Goal: Transaction & Acquisition: Purchase product/service

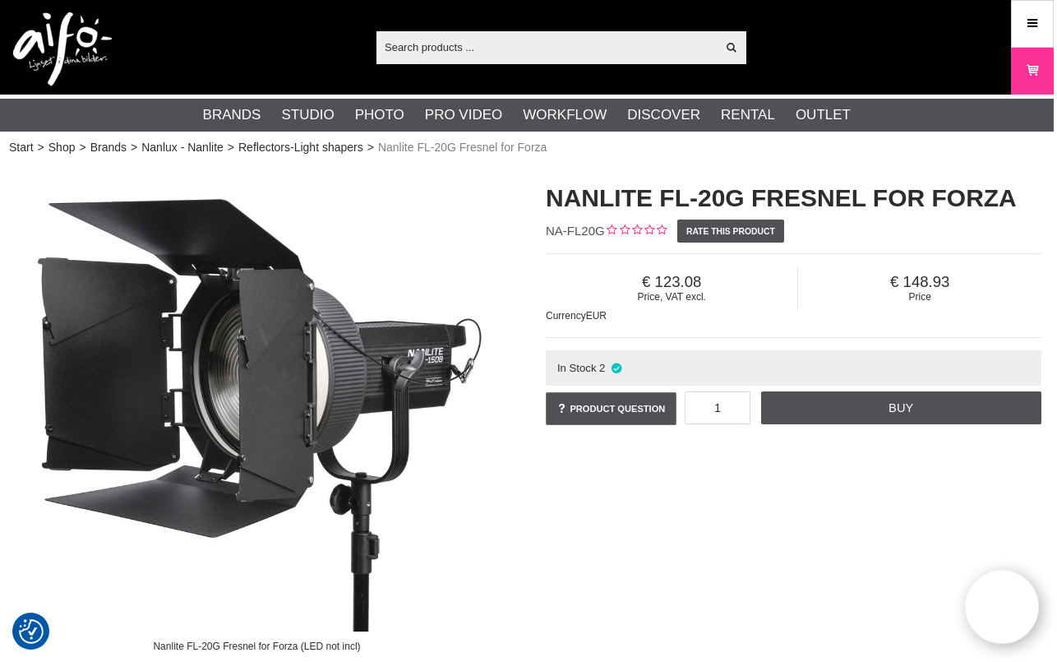
scroll to position [0, 3]
click at [203, 146] on link "Nanlux - Nanlite" at bounding box center [182, 147] width 82 height 17
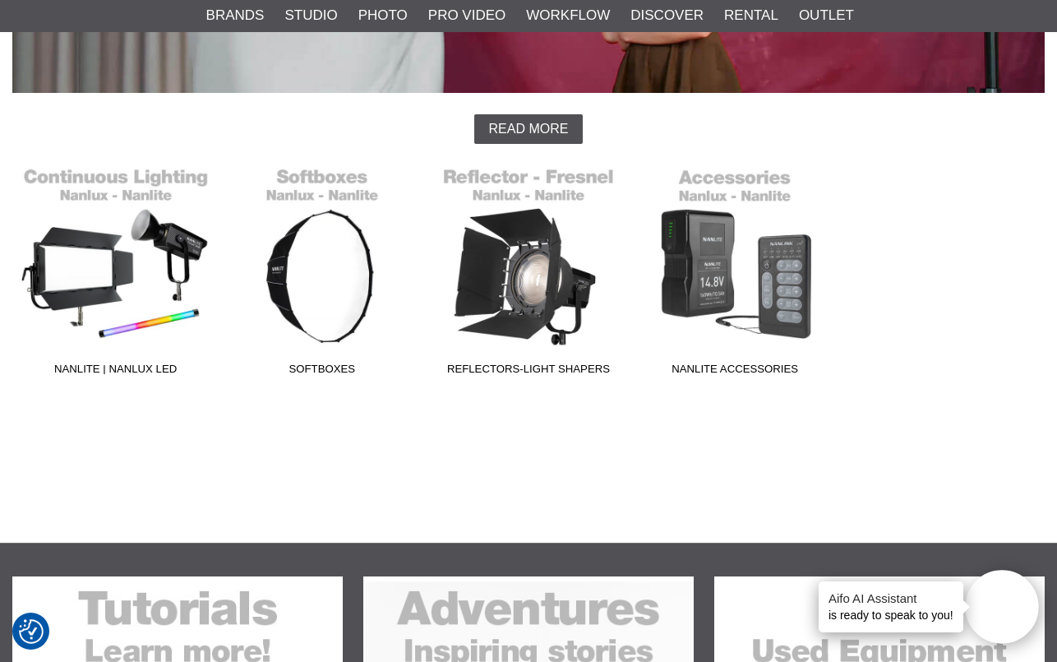
scroll to position [485, 0]
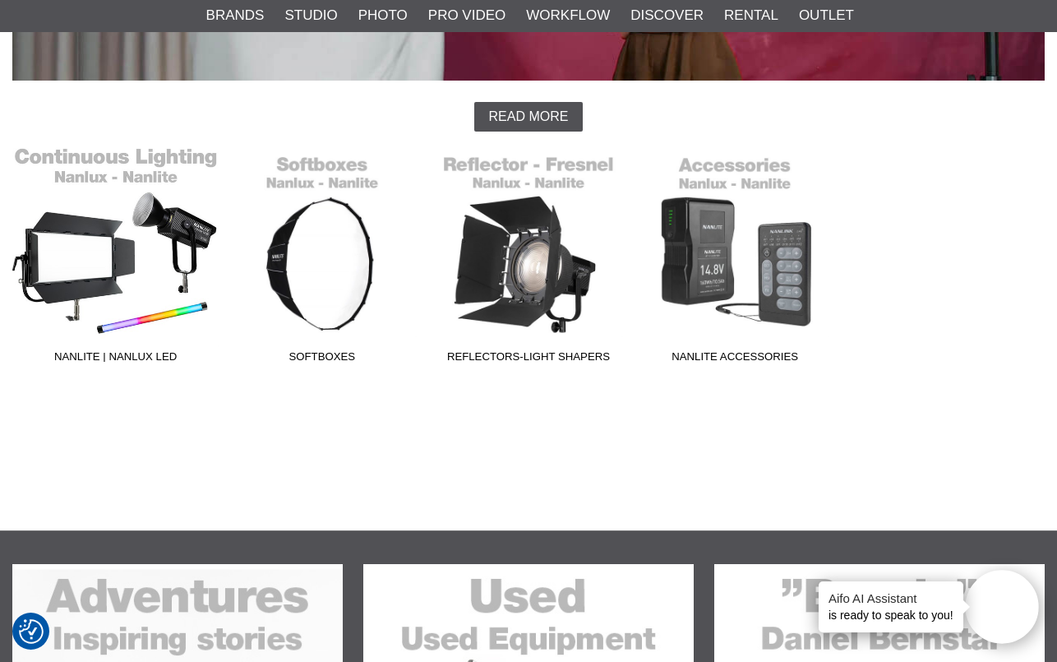
click at [155, 160] on link "Nanlite | Nanlux LED" at bounding box center [115, 259] width 206 height 222
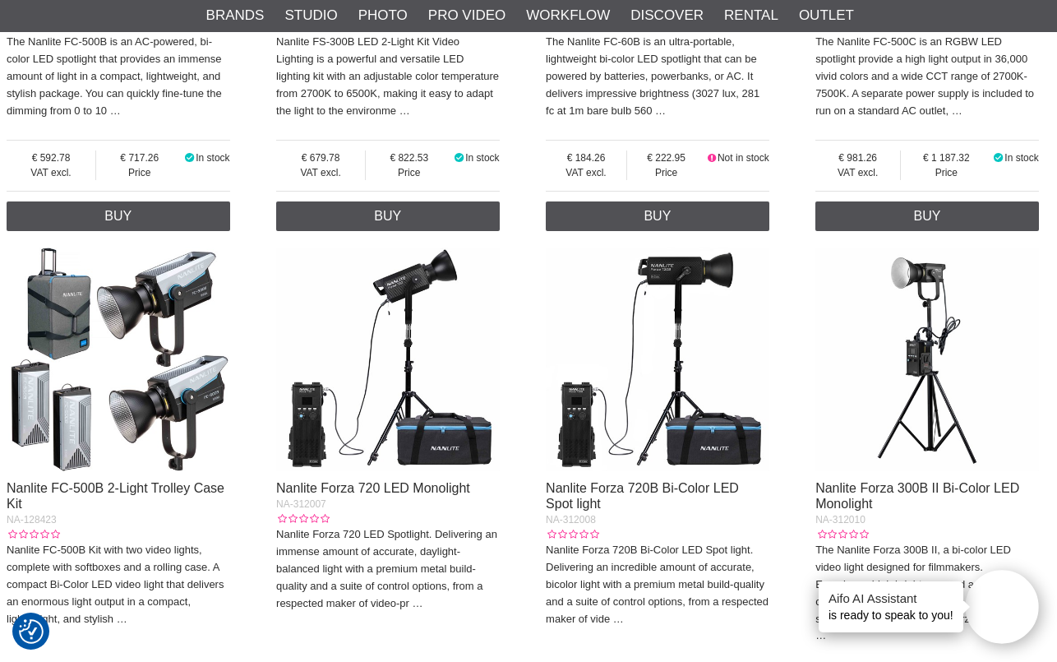
scroll to position [3478, 6]
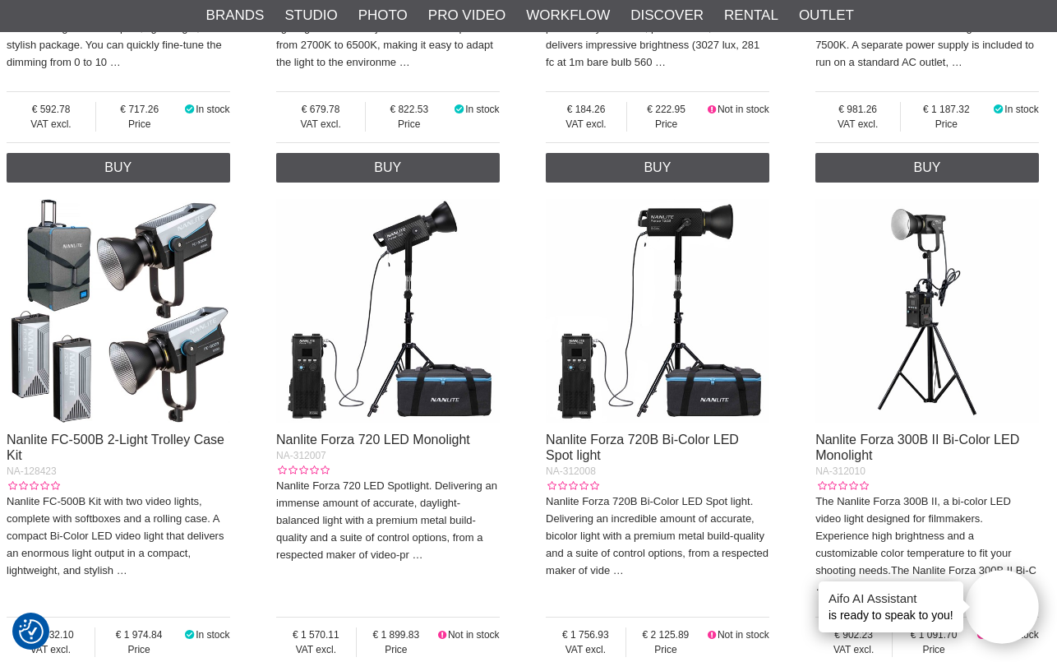
click at [690, 363] on img at bounding box center [658, 311] width 224 height 224
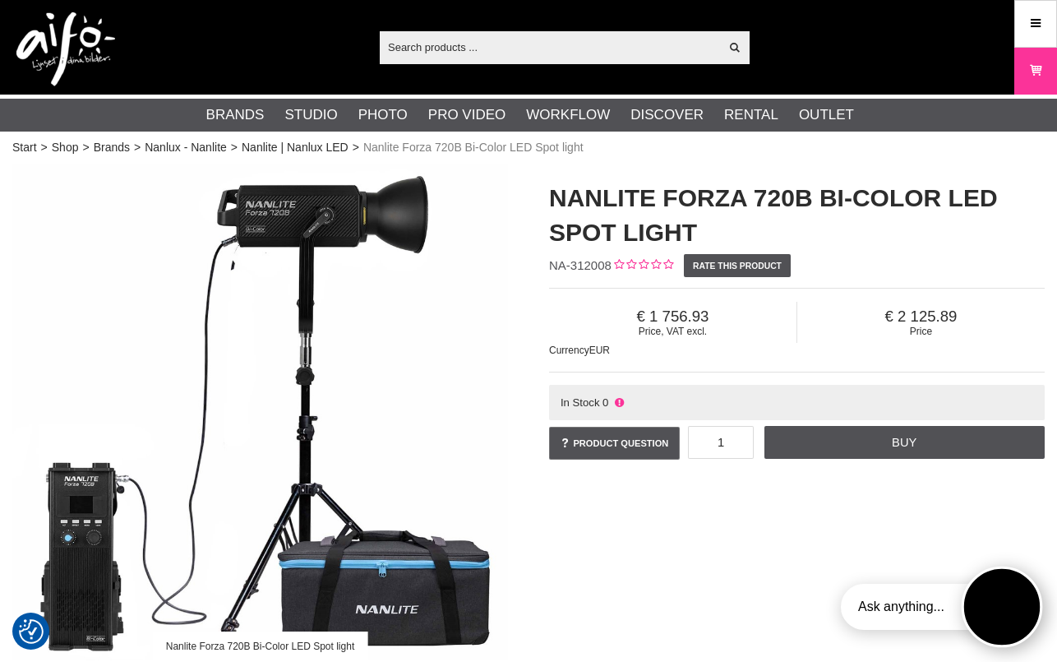
click at [995, 610] on button "Open twise" at bounding box center [1001, 606] width 81 height 81
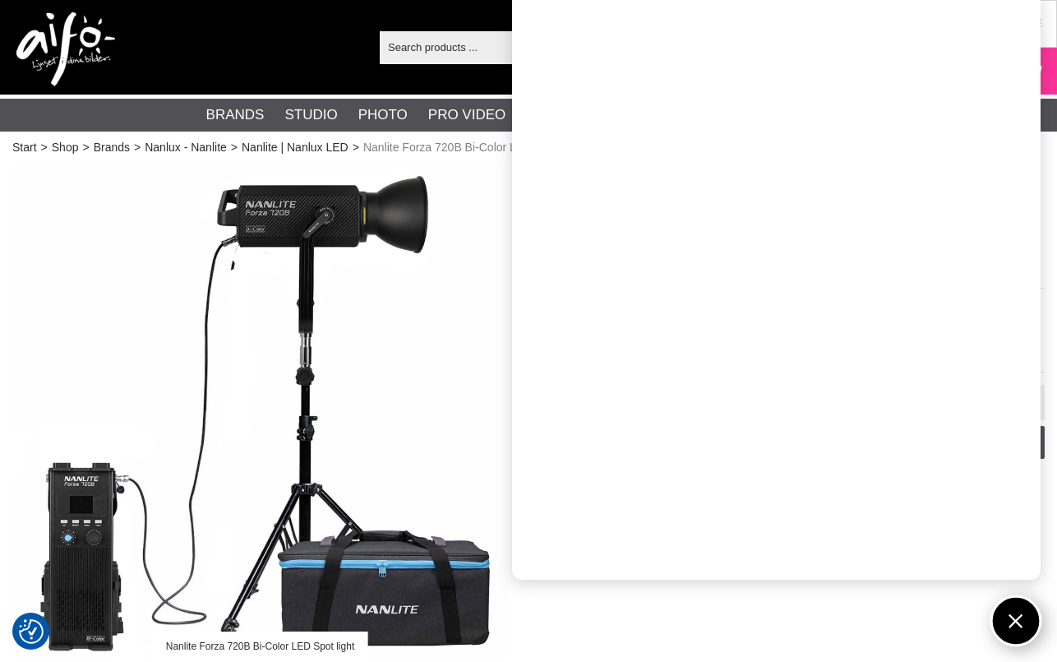
click at [1014, 622] on button "Open twise" at bounding box center [1017, 621] width 52 height 52
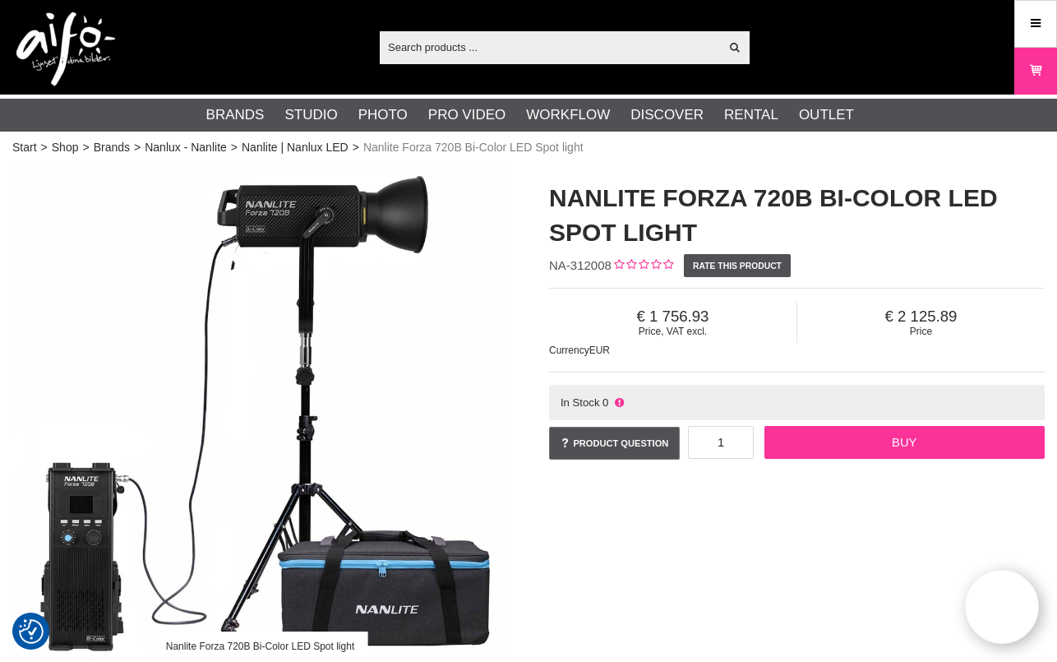
click at [872, 444] on link "Buy" at bounding box center [905, 442] width 280 height 33
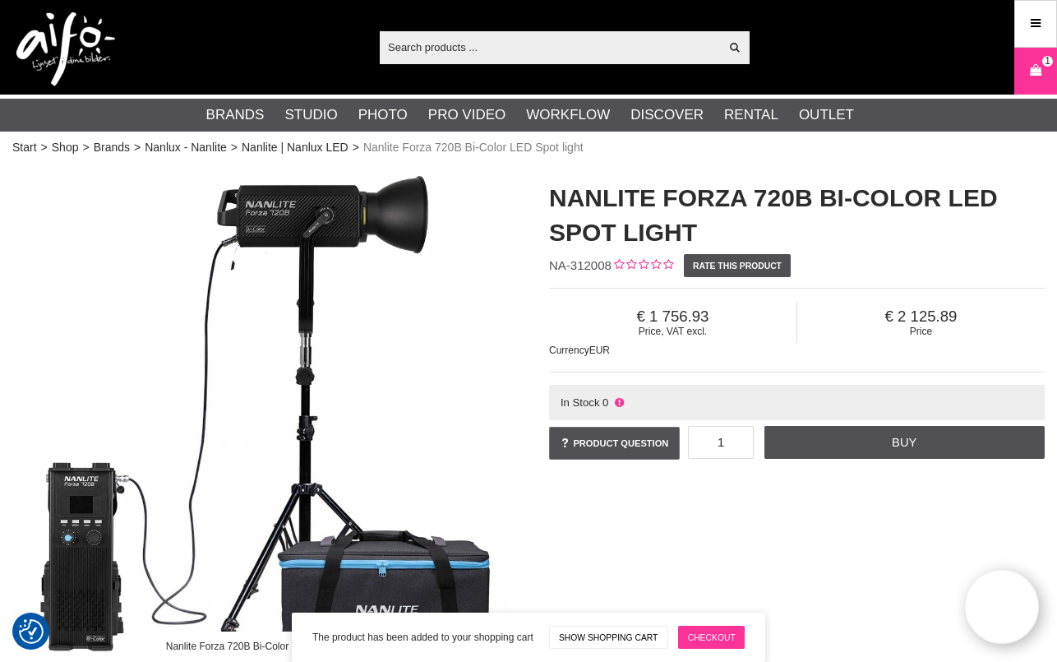
click at [714, 633] on link "Checkout" at bounding box center [711, 637] width 67 height 23
